Goal: Find specific page/section: Find specific page/section

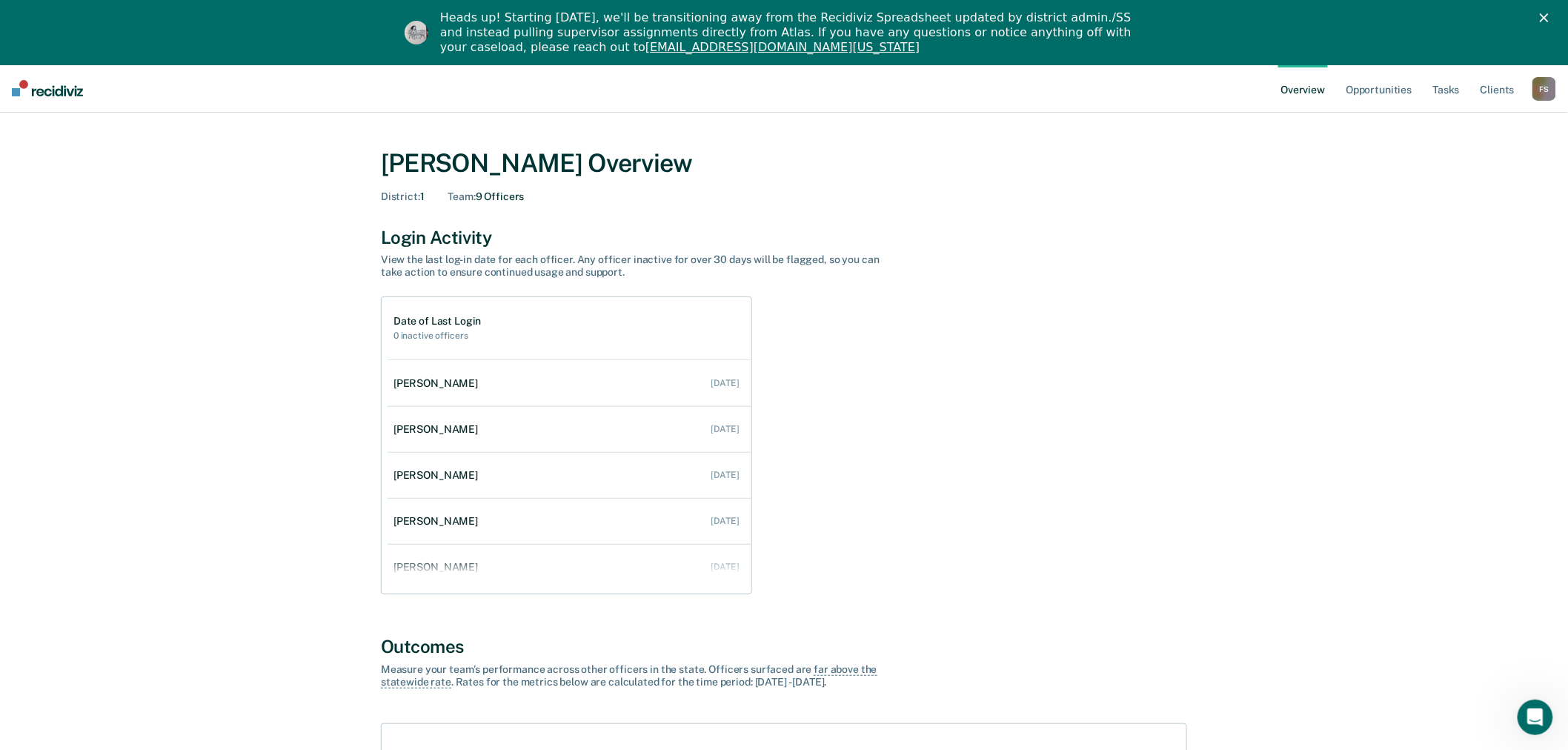
click at [1546, 91] on div "F S" at bounding box center [1544, 89] width 24 height 24
click at [1446, 163] on link "Go to Operations" at bounding box center [1484, 161] width 119 height 12
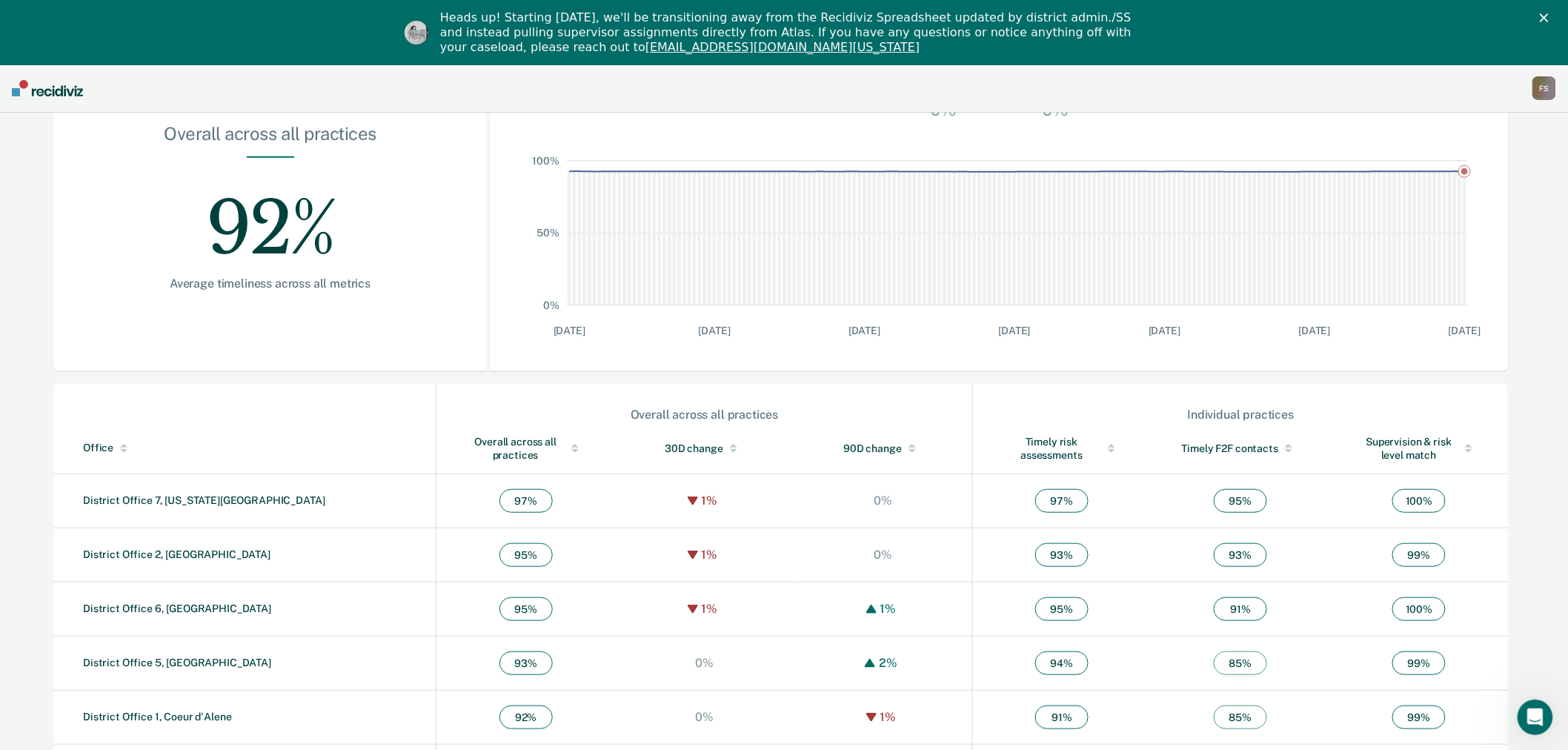
scroll to position [349, 0]
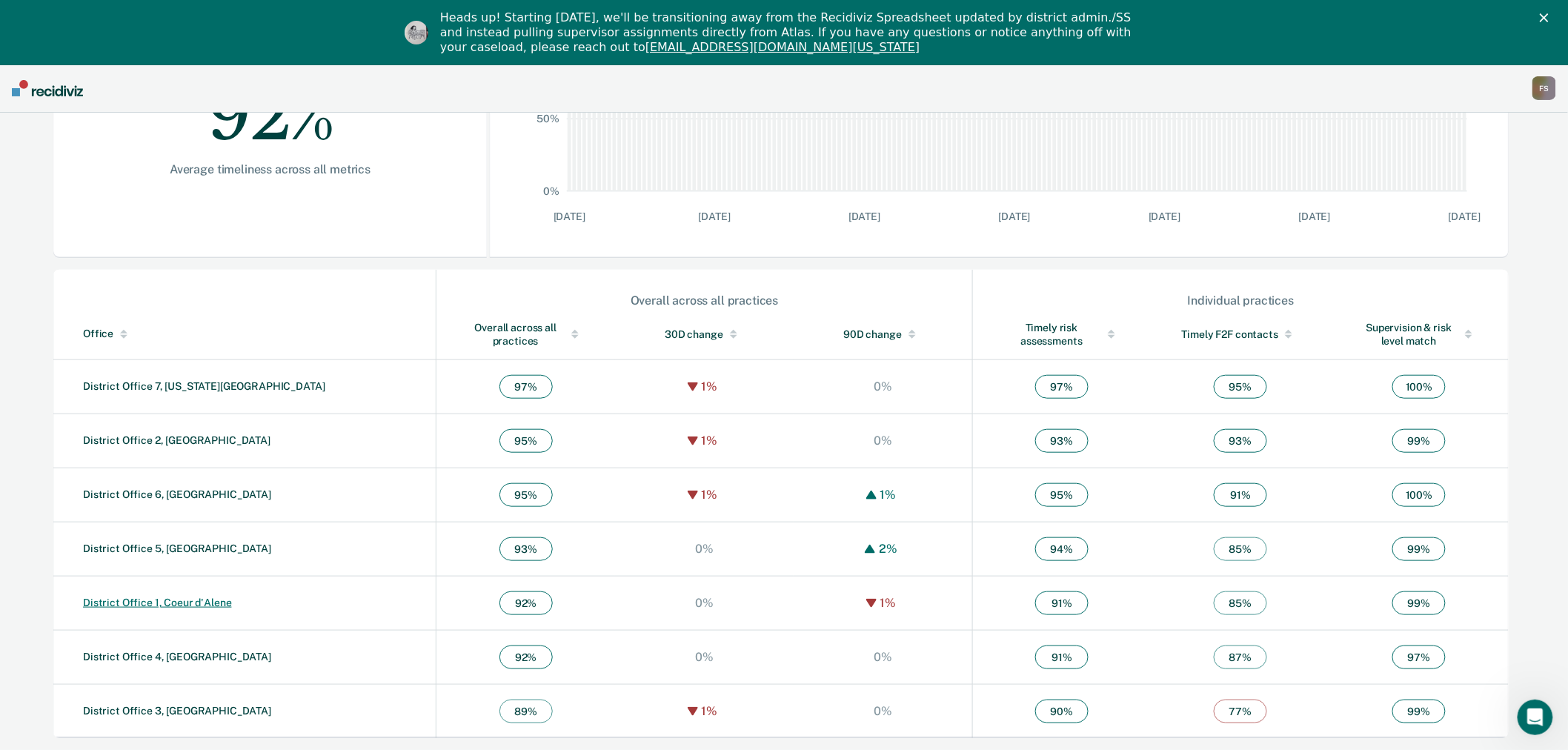
click at [221, 603] on link "District Office 1, Coeur d'Alene" at bounding box center [157, 602] width 149 height 11
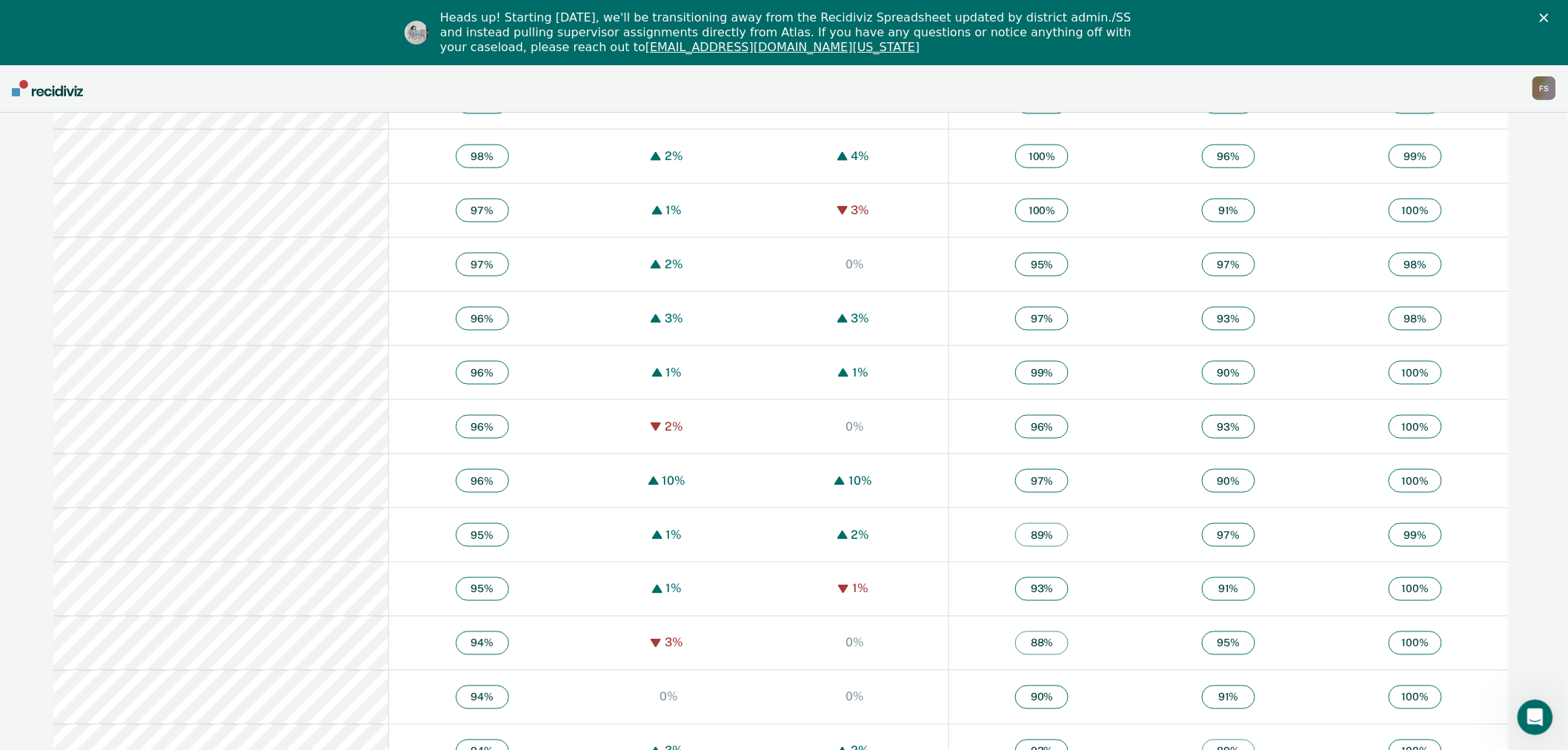
scroll to position [494, 0]
